Goal: Task Accomplishment & Management: Manage account settings

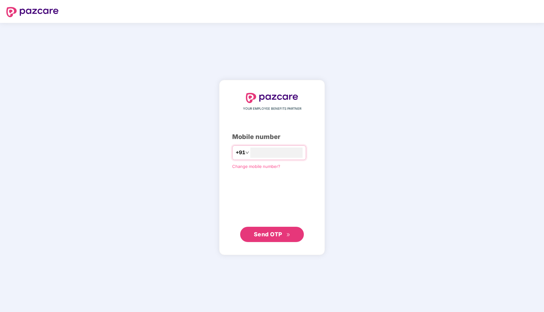
type input "**********"
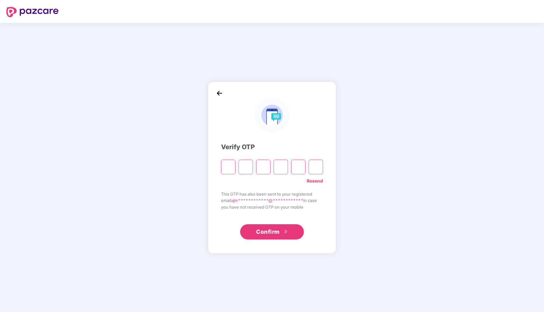
type input "*"
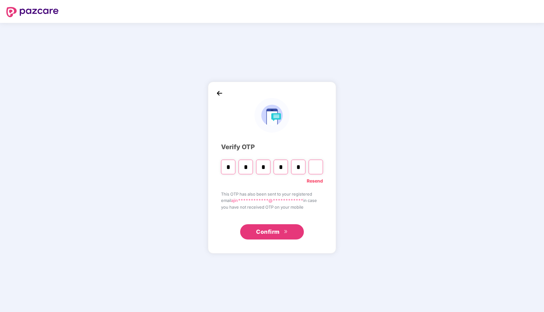
type input "*"
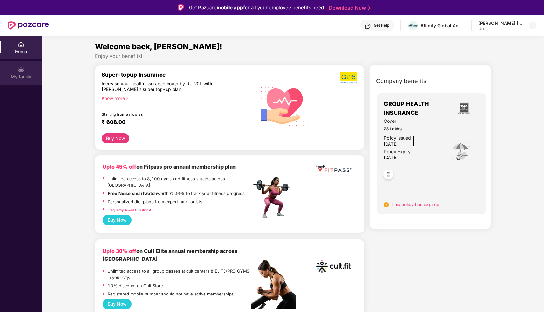
click at [17, 73] on div "My family" at bounding box center [21, 73] width 42 height 24
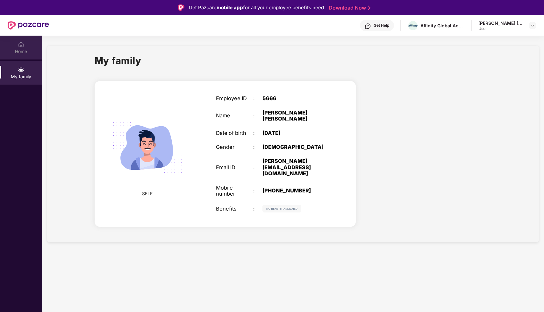
click at [10, 51] on div "Home" at bounding box center [21, 51] width 42 height 6
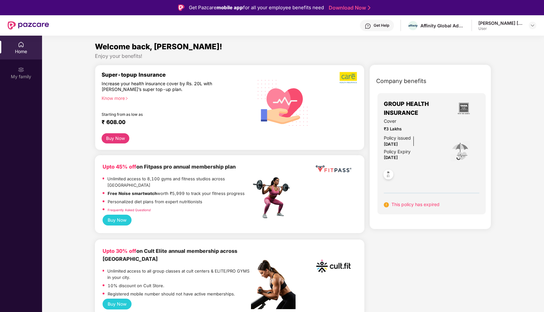
drag, startPoint x: 397, startPoint y: 224, endPoint x: 450, endPoint y: 230, distance: 53.4
click at [400, 224] on div "Company benefits GROUP HEALTH INSURANCE Cover ₹3 Lakhs Policy issued 18 Aug 202…" at bounding box center [430, 151] width 149 height 157
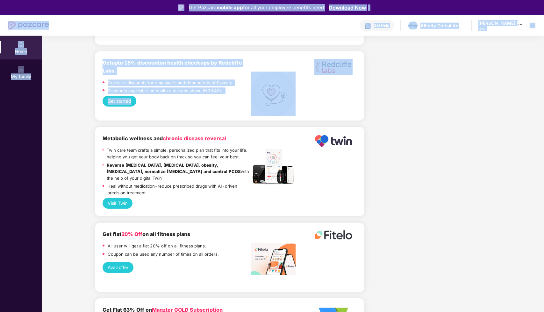
scroll to position [740, 0]
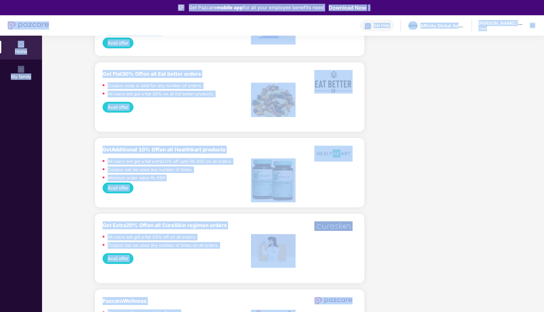
drag, startPoint x: 93, startPoint y: 126, endPoint x: 51, endPoint y: -16, distance: 148.4
click at [51, 0] on html "Get Pazcare mobile app for all your employee benefits need Download Now Get Hel…" at bounding box center [272, 156] width 544 height 312
